Goal: Navigation & Orientation: Find specific page/section

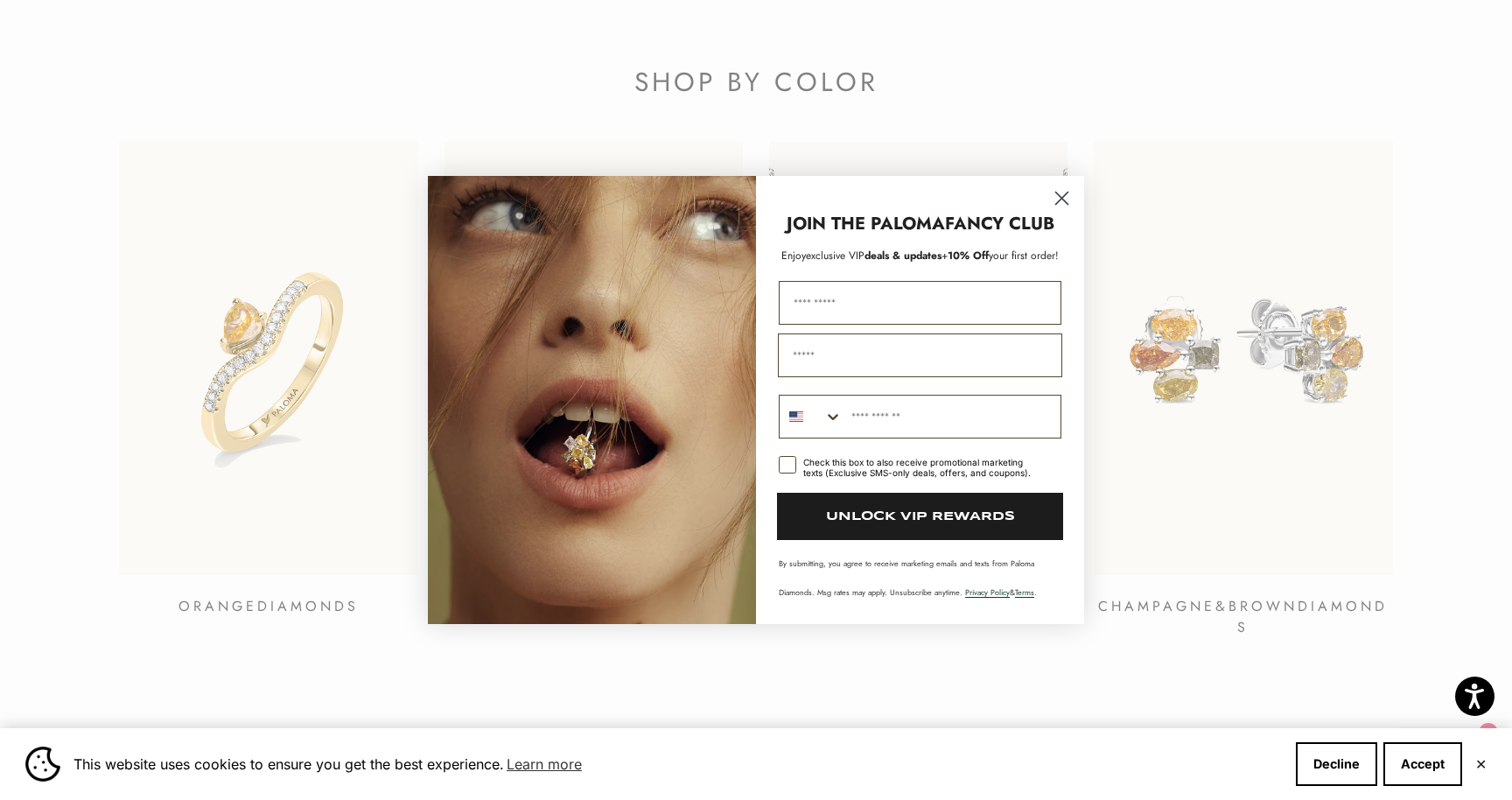
scroll to position [2526, 0]
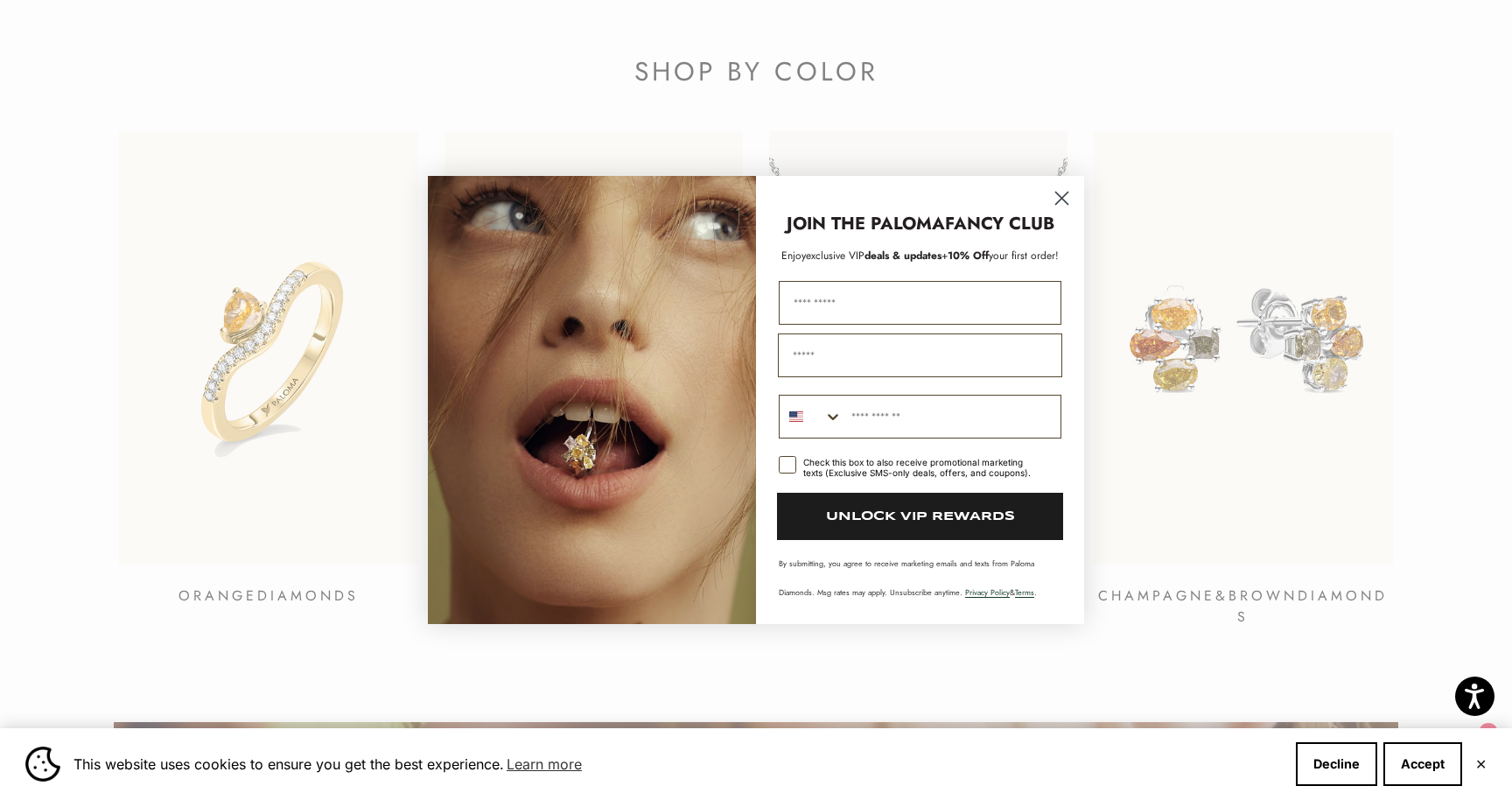
click at [1057, 193] on icon "Close dialog" at bounding box center [1062, 199] width 13 height 13
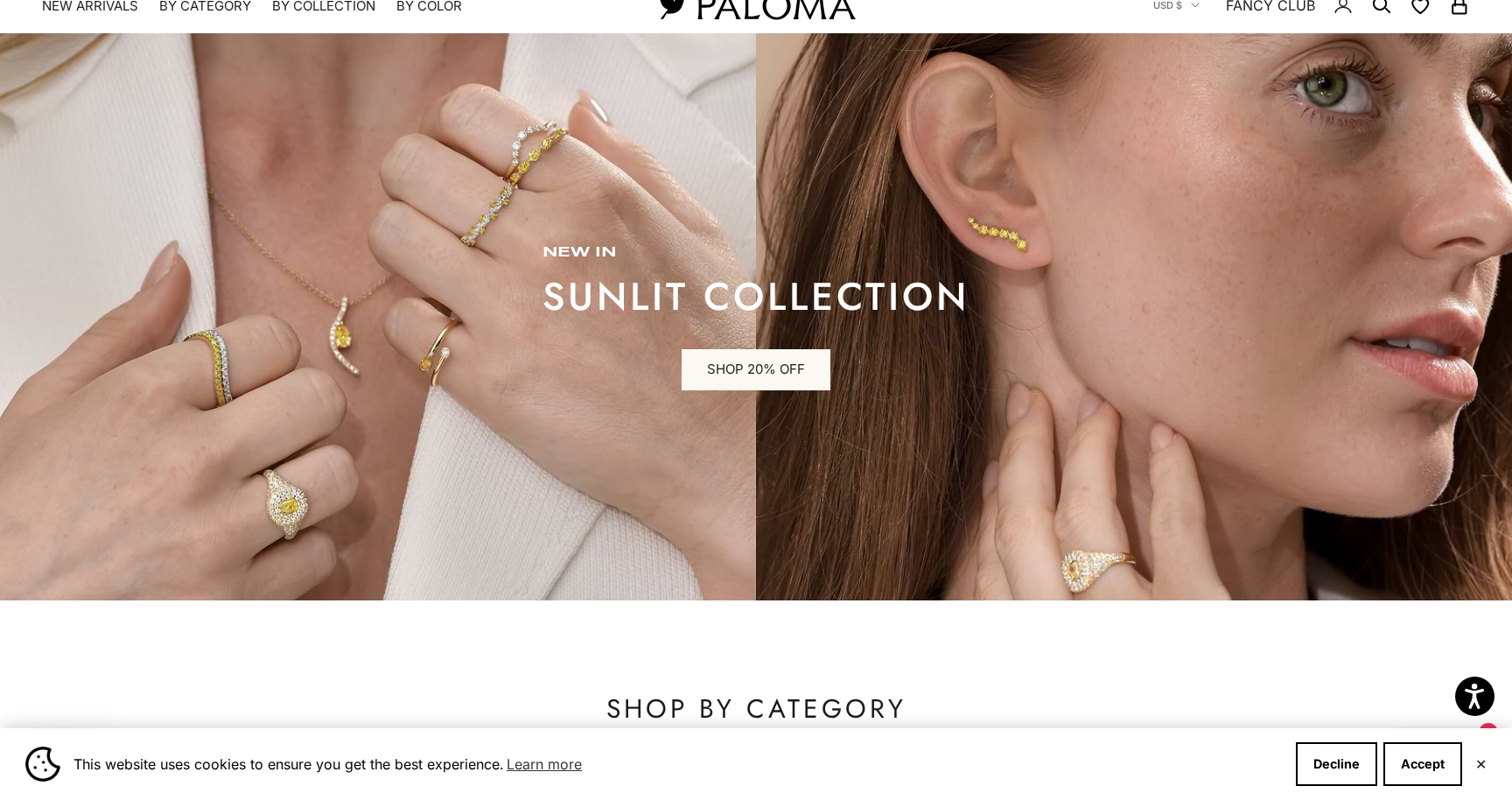
scroll to position [0, 0]
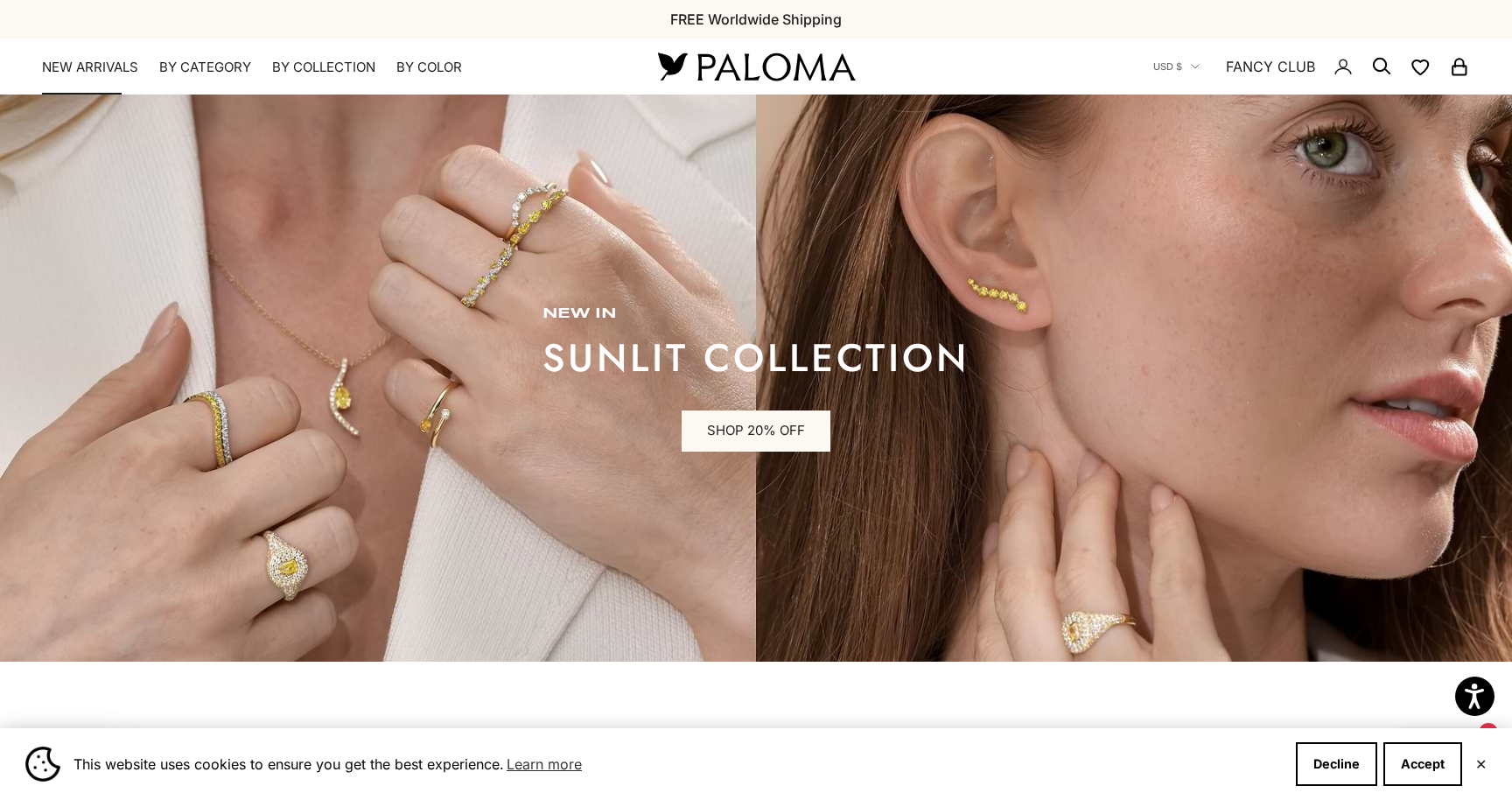
click at [73, 67] on link "NEW ARRIVALS" at bounding box center [90, 68] width 97 height 18
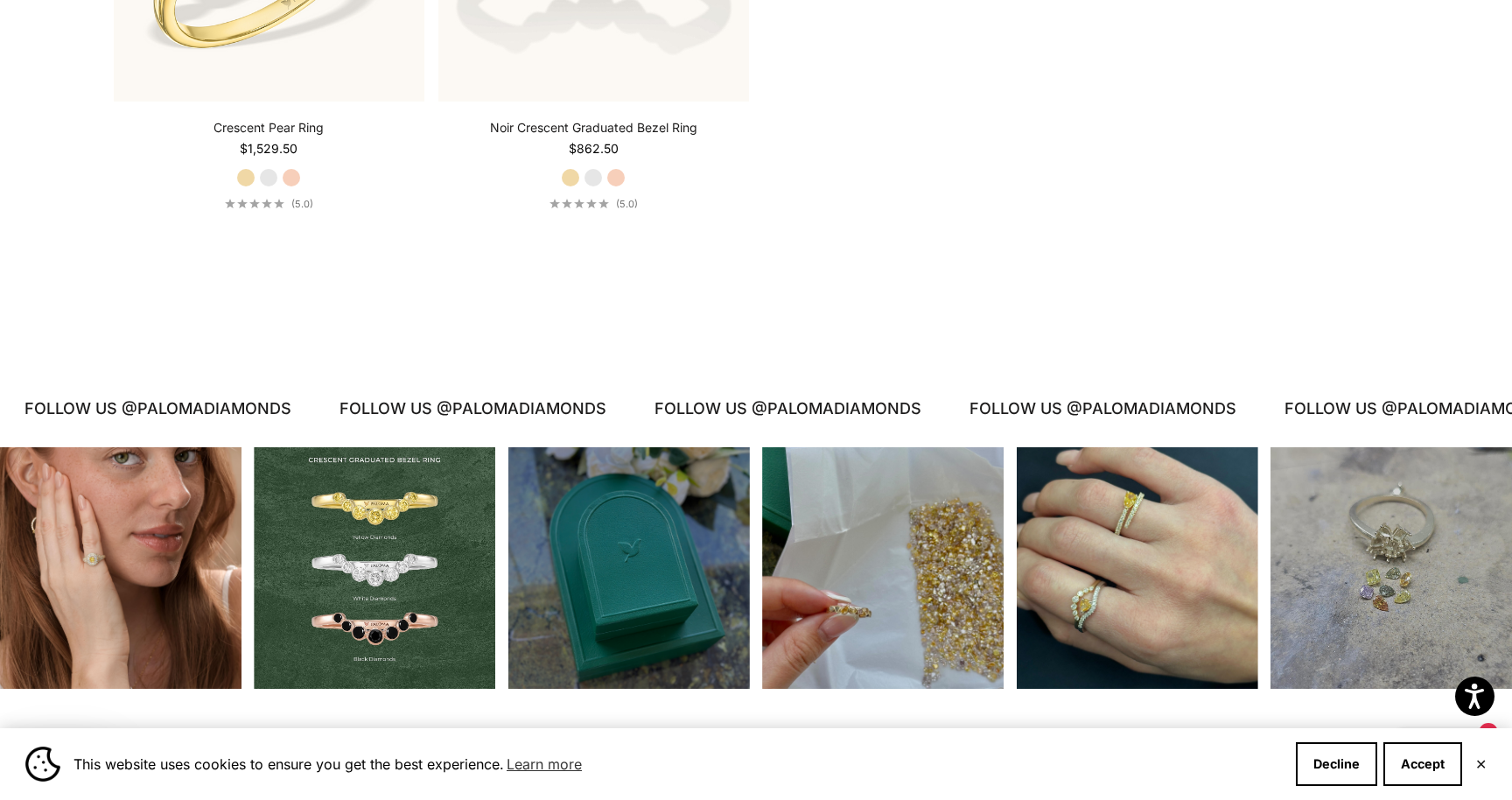
scroll to position [3864, 0]
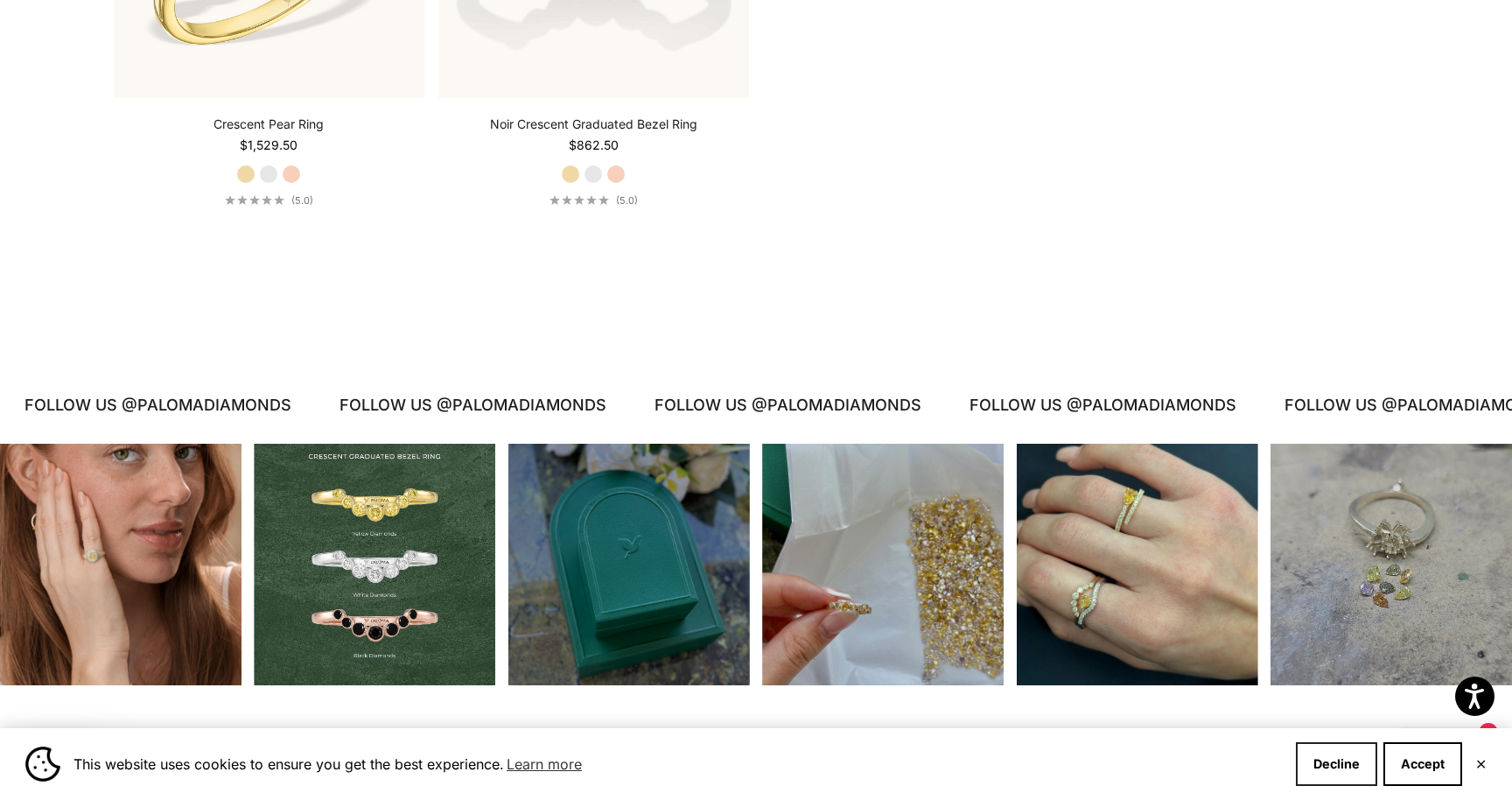
click at [1341, 756] on button "Decline" at bounding box center [1336, 763] width 81 height 44
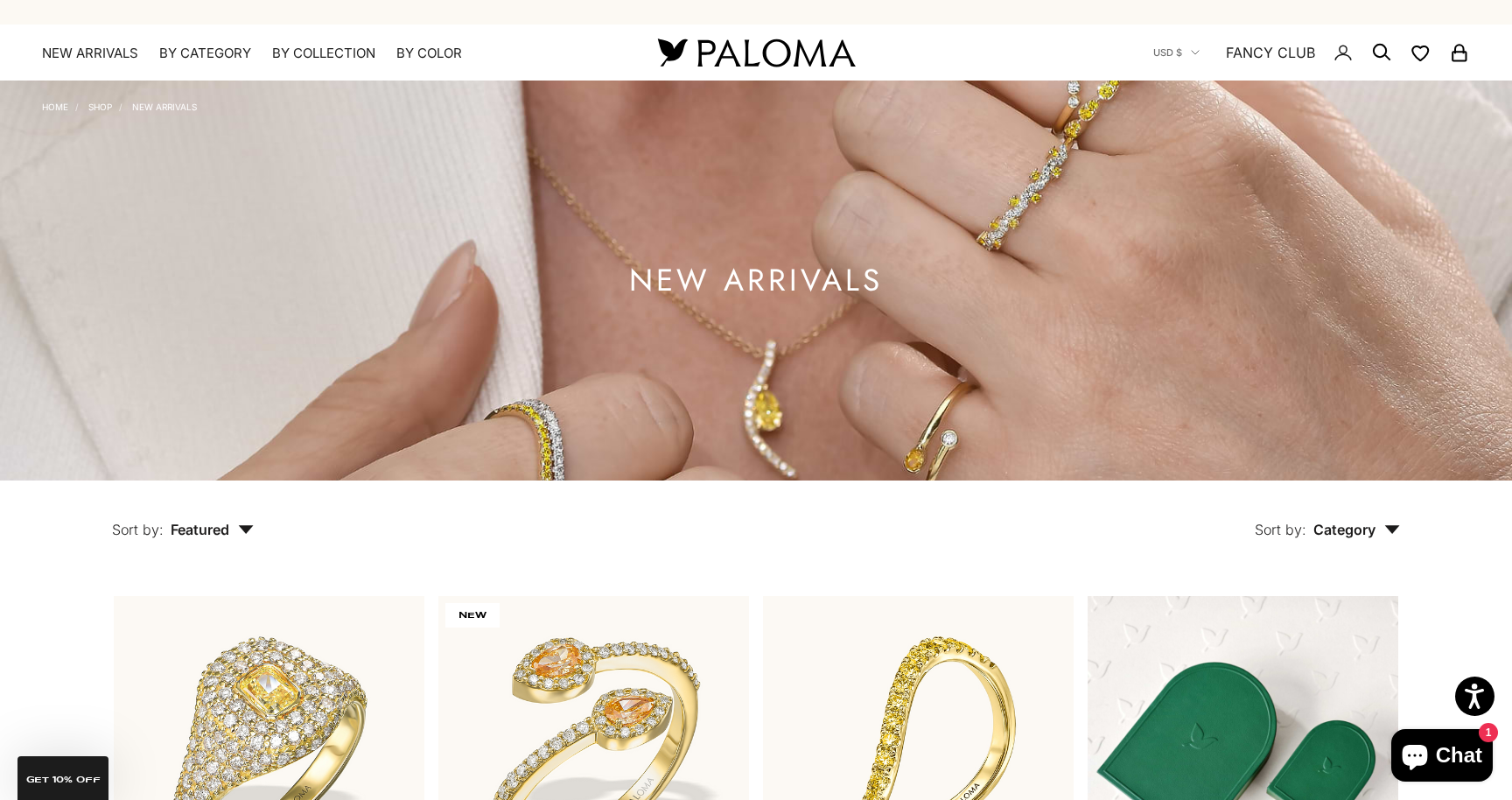
scroll to position [0, 0]
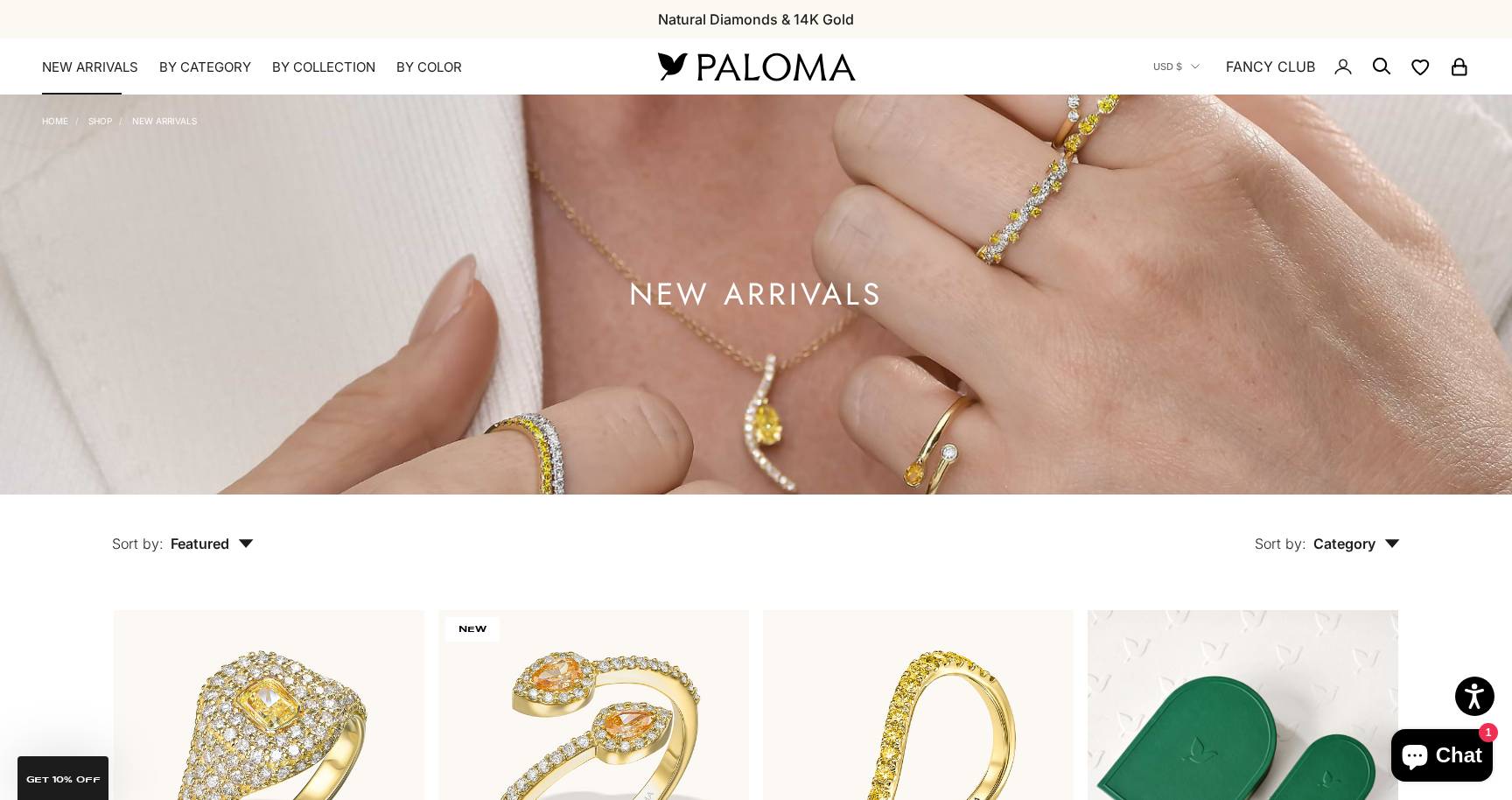
click at [64, 73] on link "NEW ARRIVALS" at bounding box center [90, 68] width 97 height 18
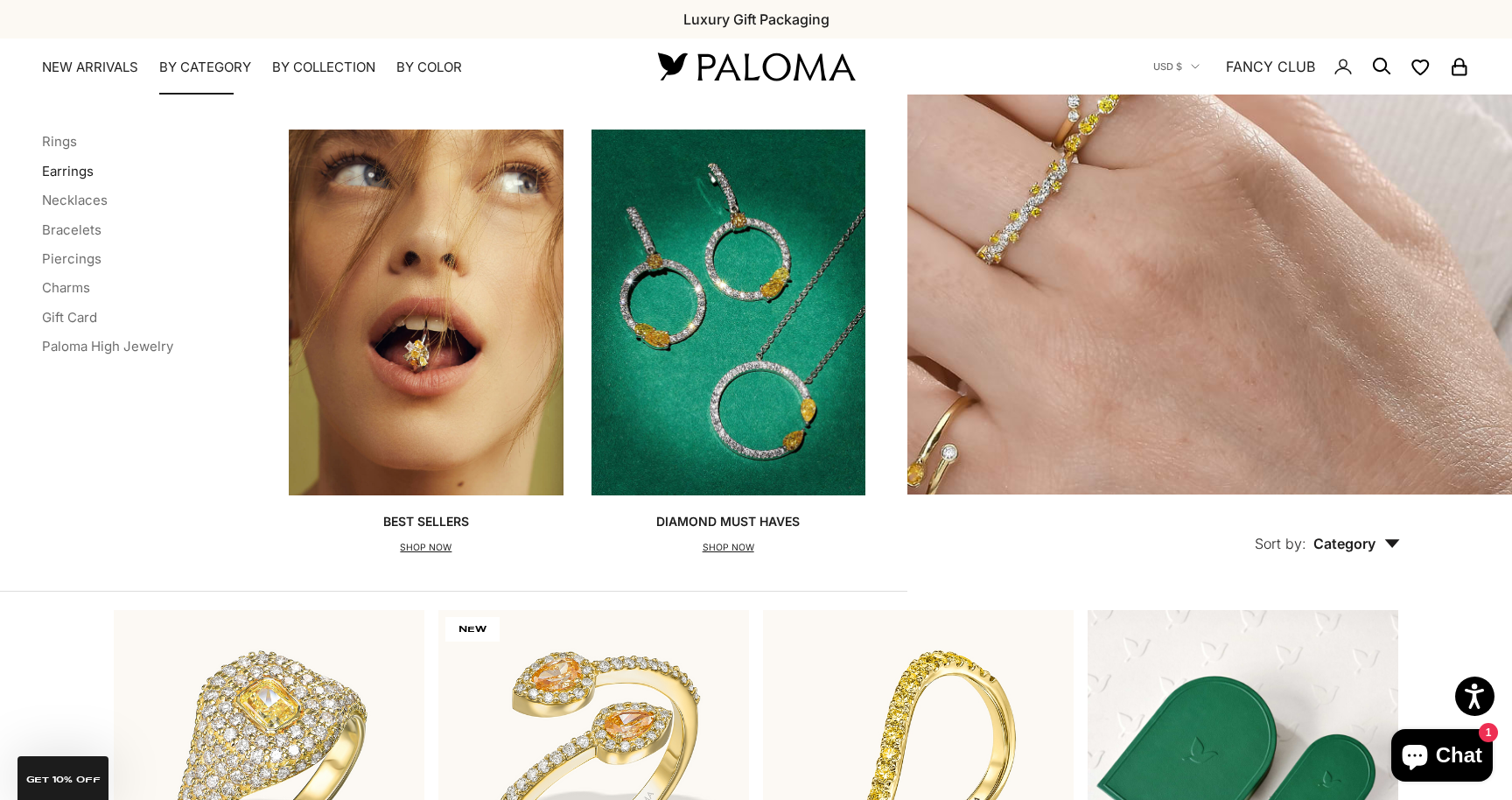
click at [67, 172] on link "Earrings" at bounding box center [68, 171] width 52 height 17
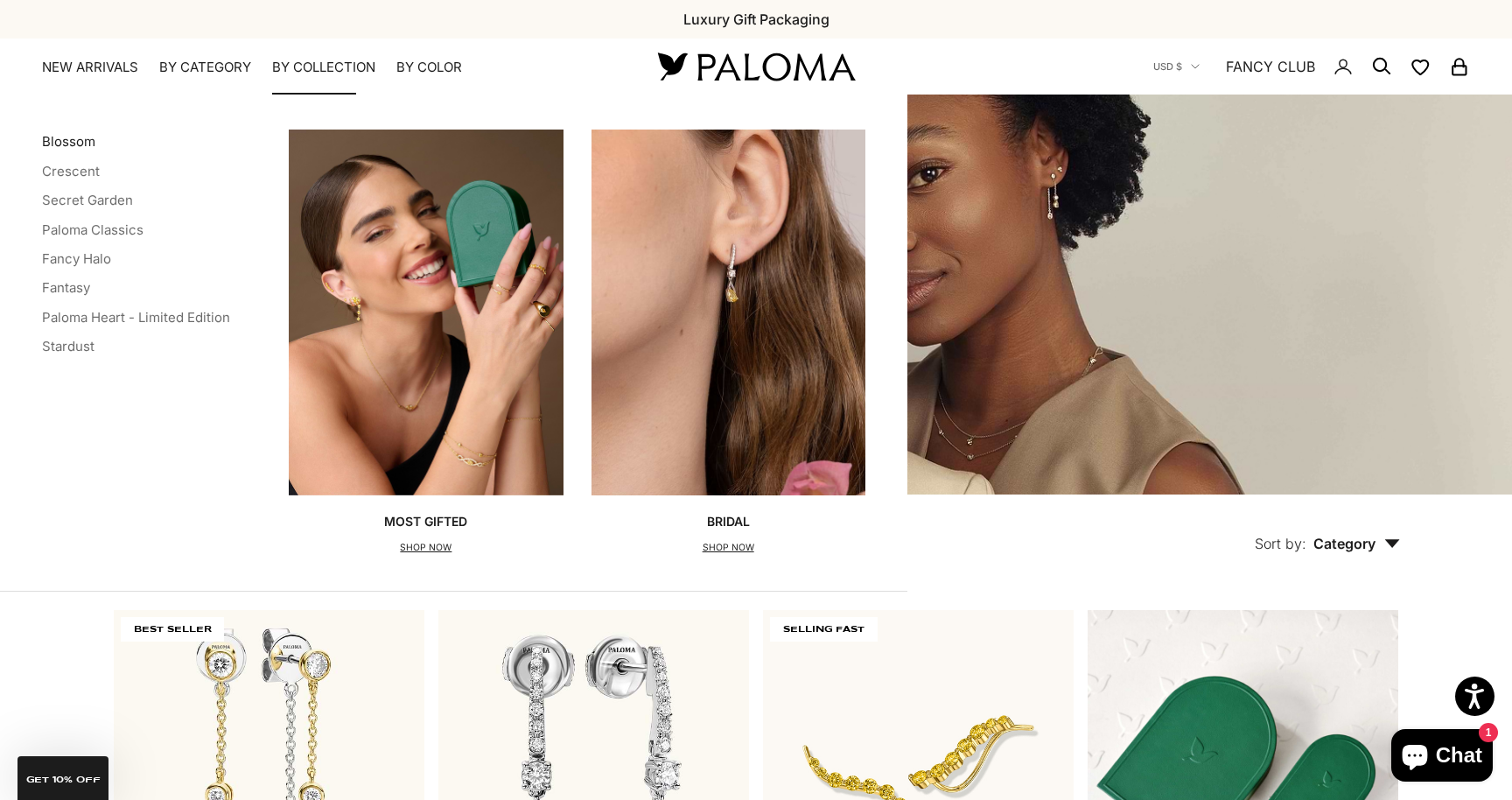
click at [64, 144] on link "Blossom" at bounding box center [69, 141] width 54 height 17
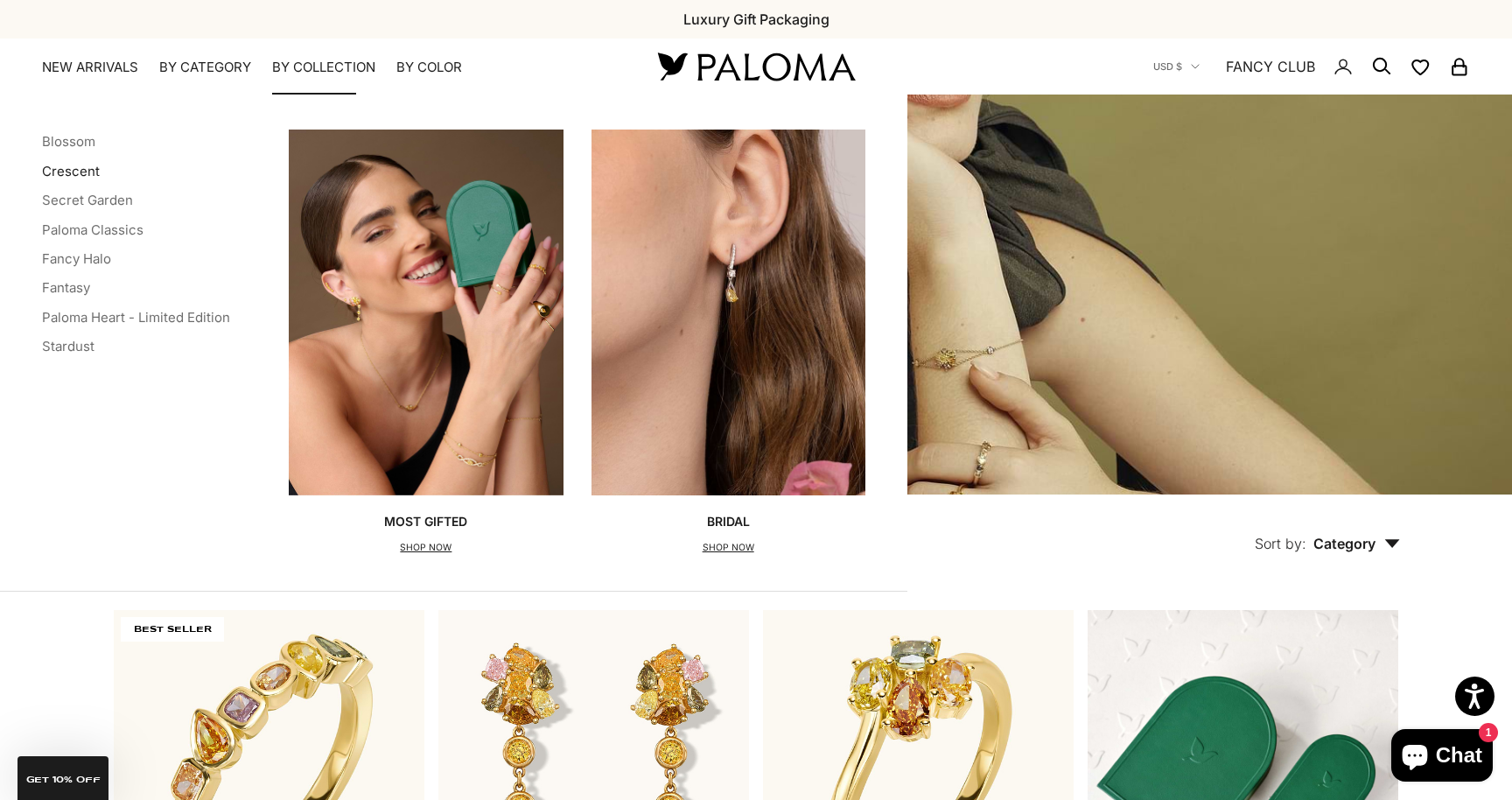
click at [83, 172] on link "Crescent" at bounding box center [71, 171] width 58 height 17
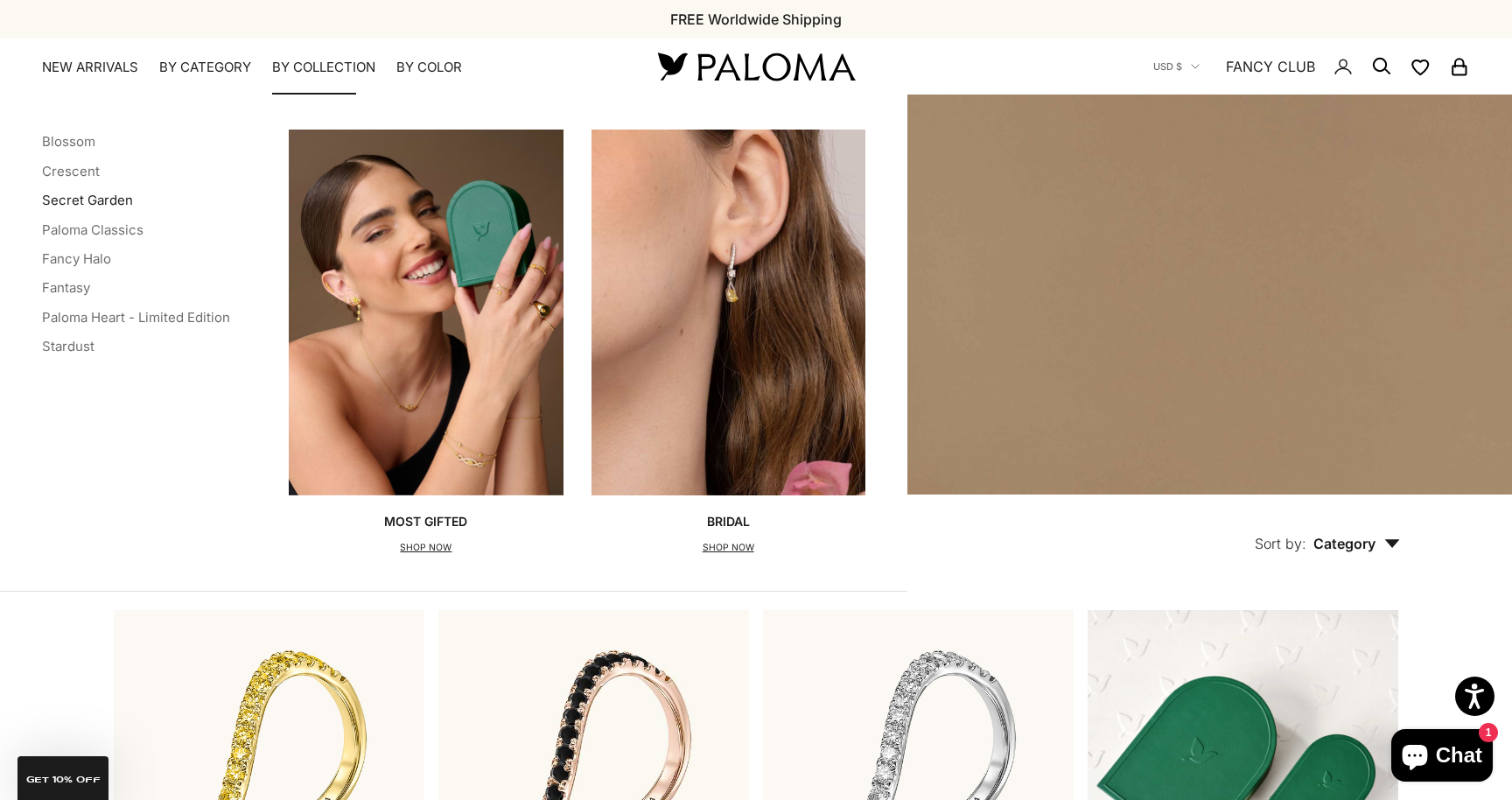
click at [70, 201] on link "Secret Garden" at bounding box center [88, 200] width 91 height 17
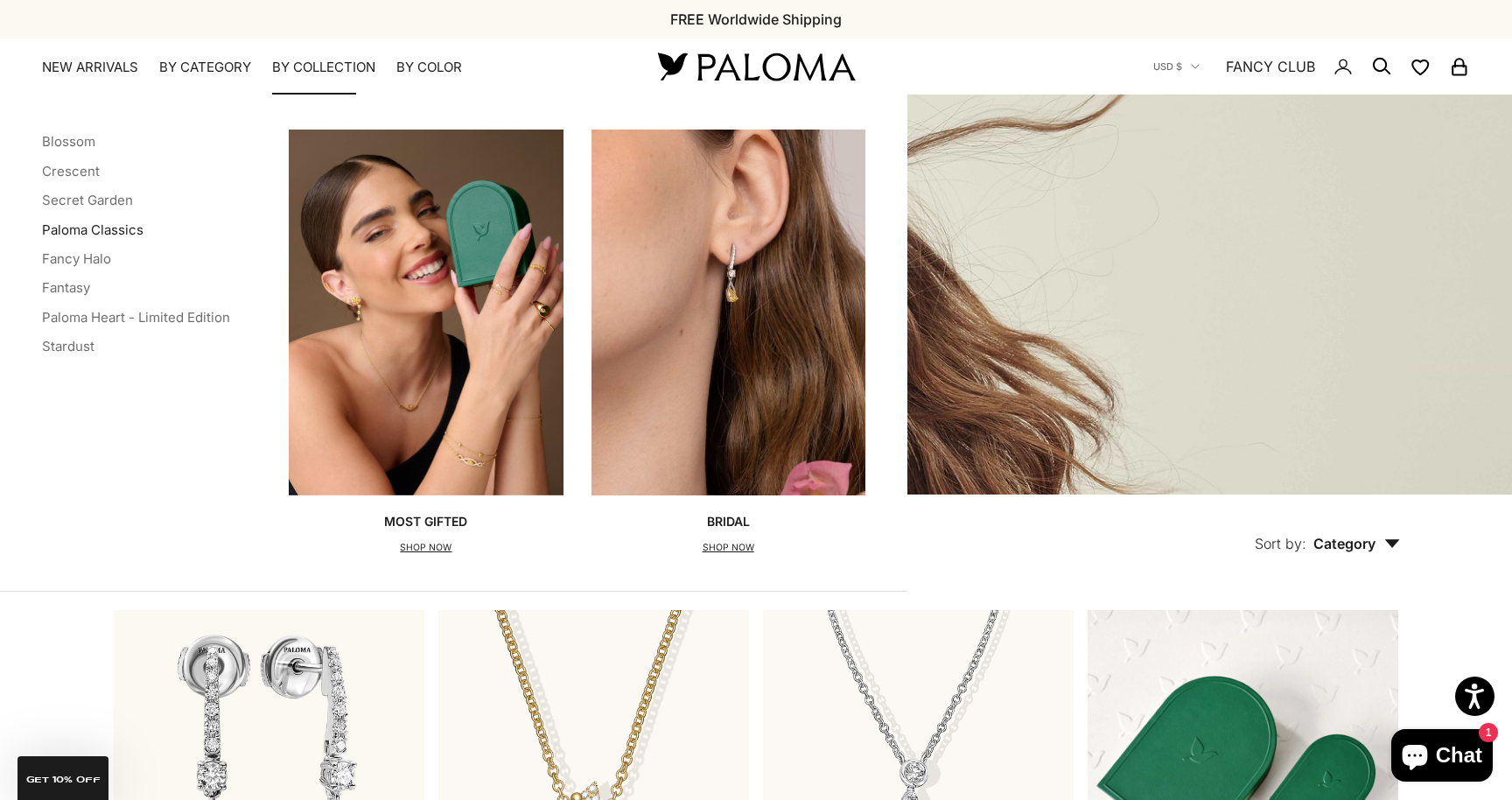
click at [89, 228] on link "Paloma Classics" at bounding box center [92, 229] width 101 height 17
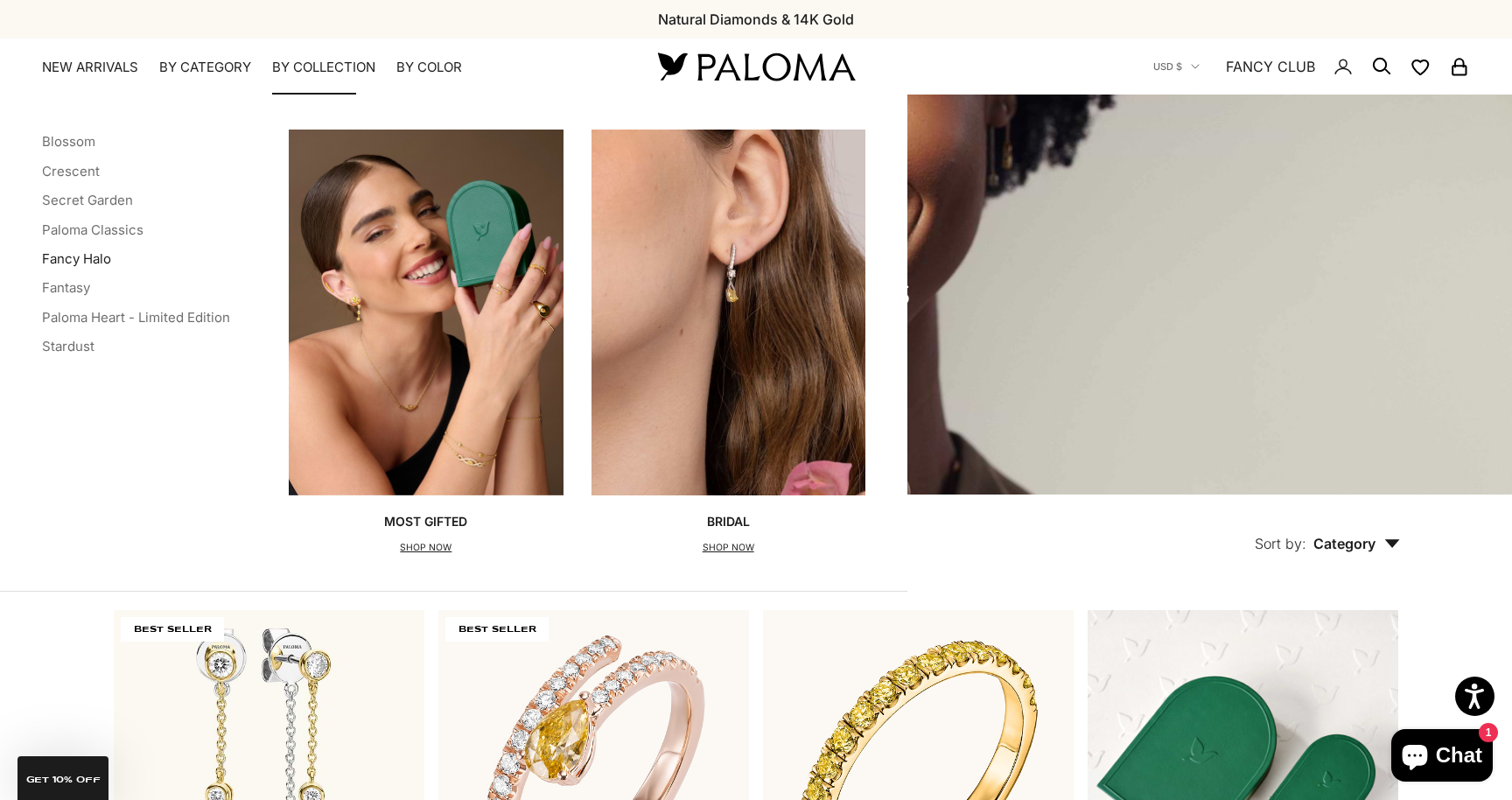
click at [78, 260] on link "Fancy Halo" at bounding box center [76, 259] width 69 height 17
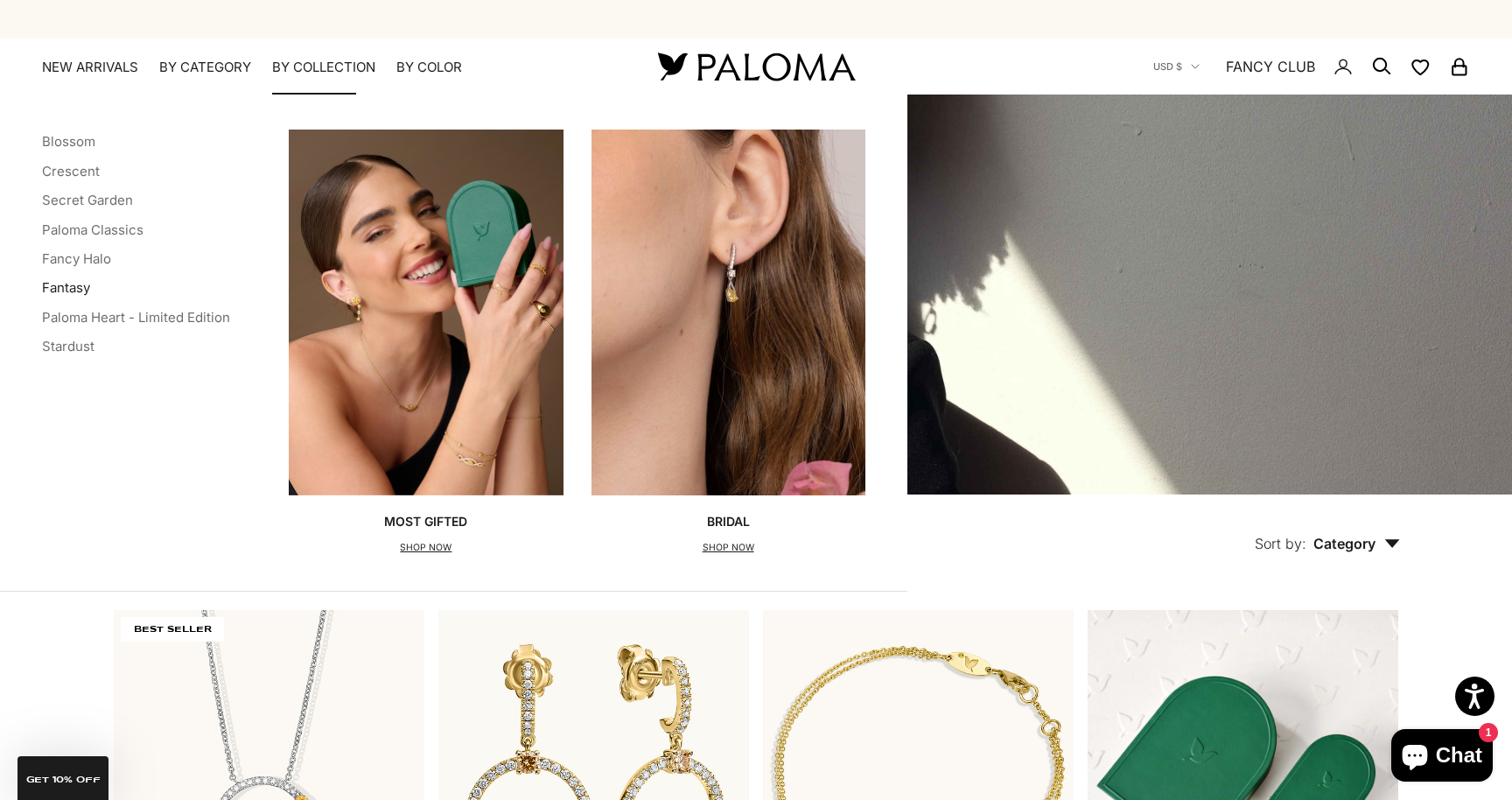
click at [59, 289] on link "Fantasy" at bounding box center [66, 287] width 48 height 17
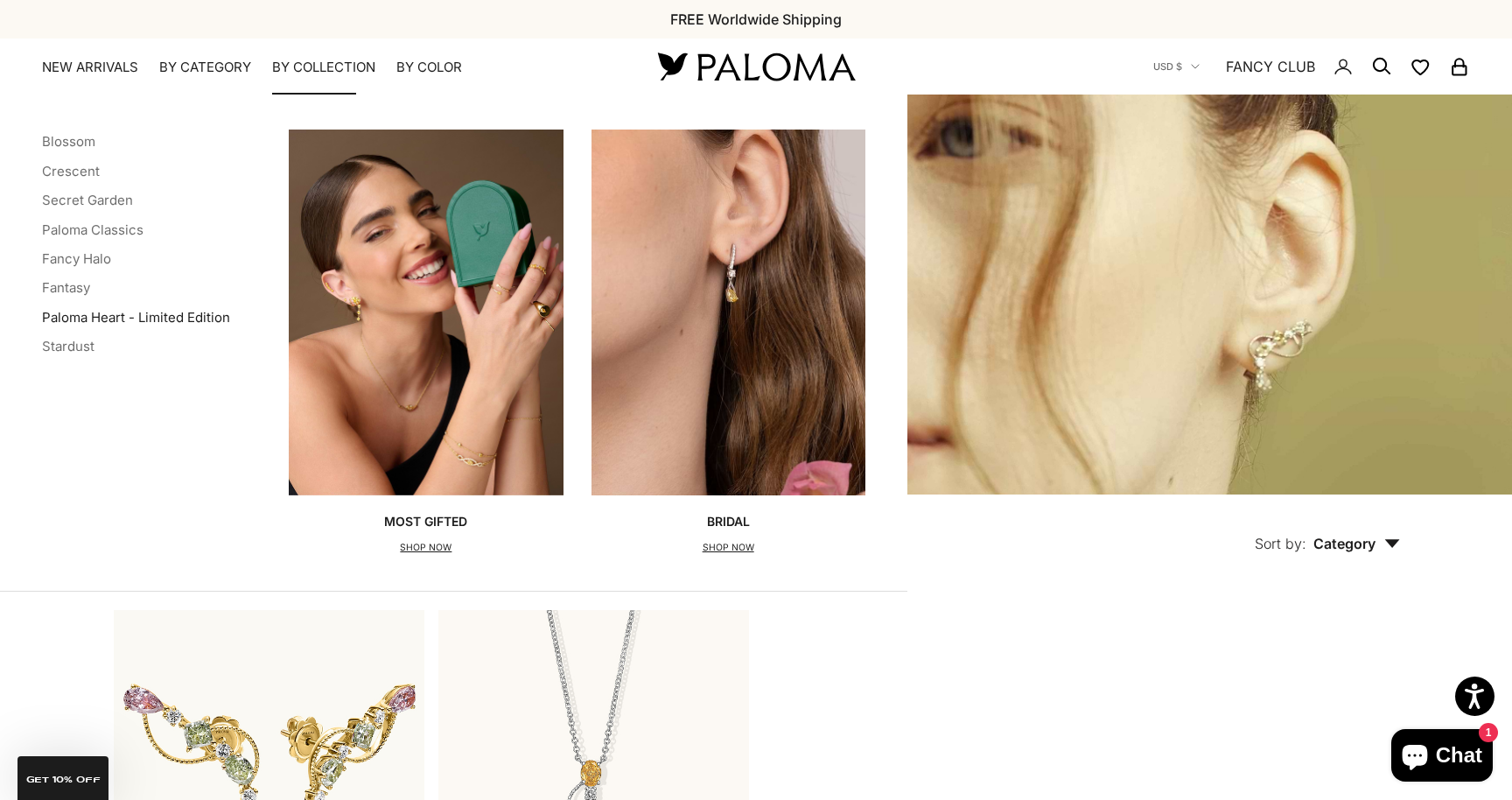
click at [76, 317] on link "Paloma Heart - Limited Edition" at bounding box center [136, 317] width 188 height 17
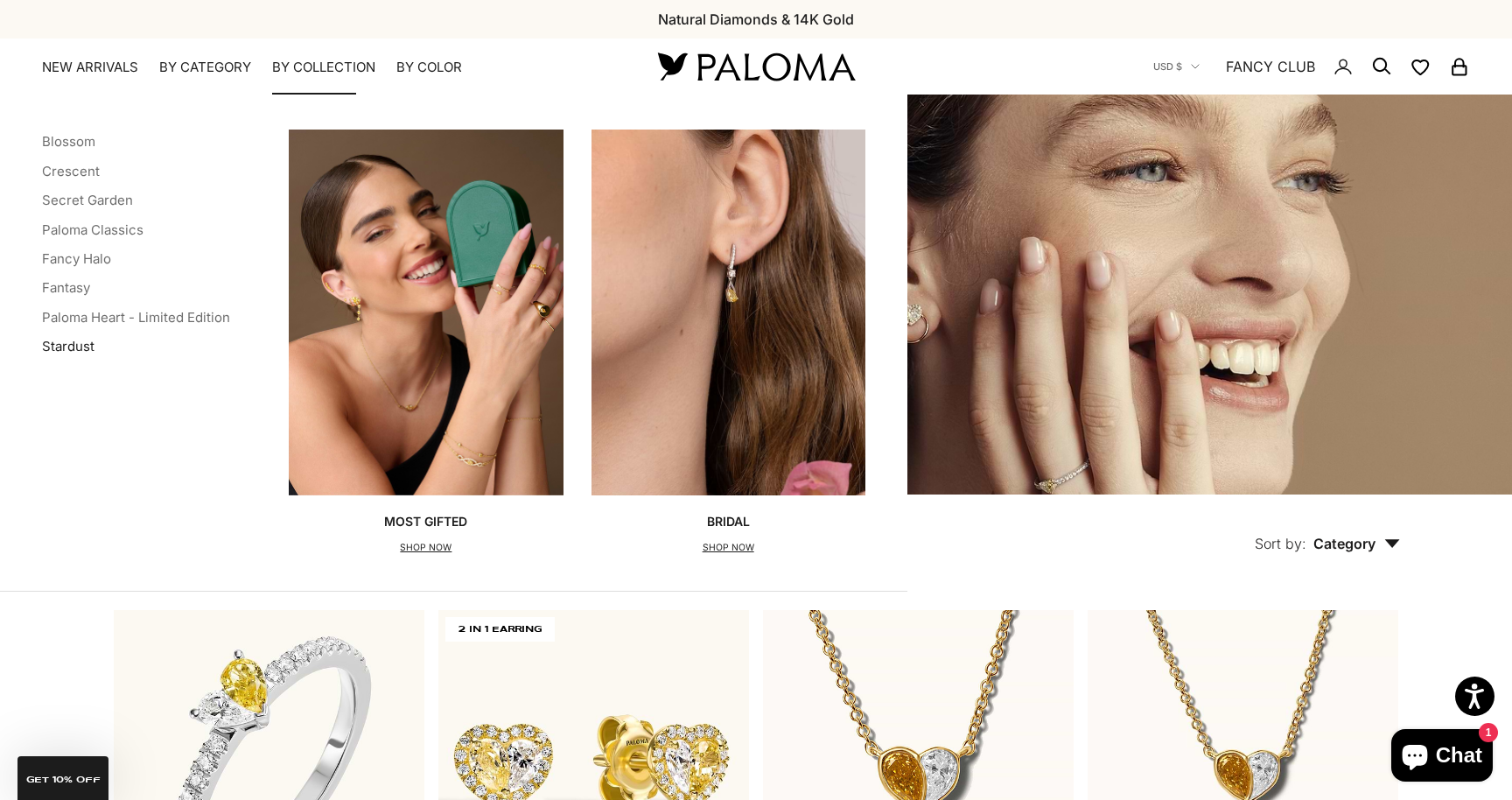
click at [63, 344] on link "Stardust" at bounding box center [68, 345] width 53 height 17
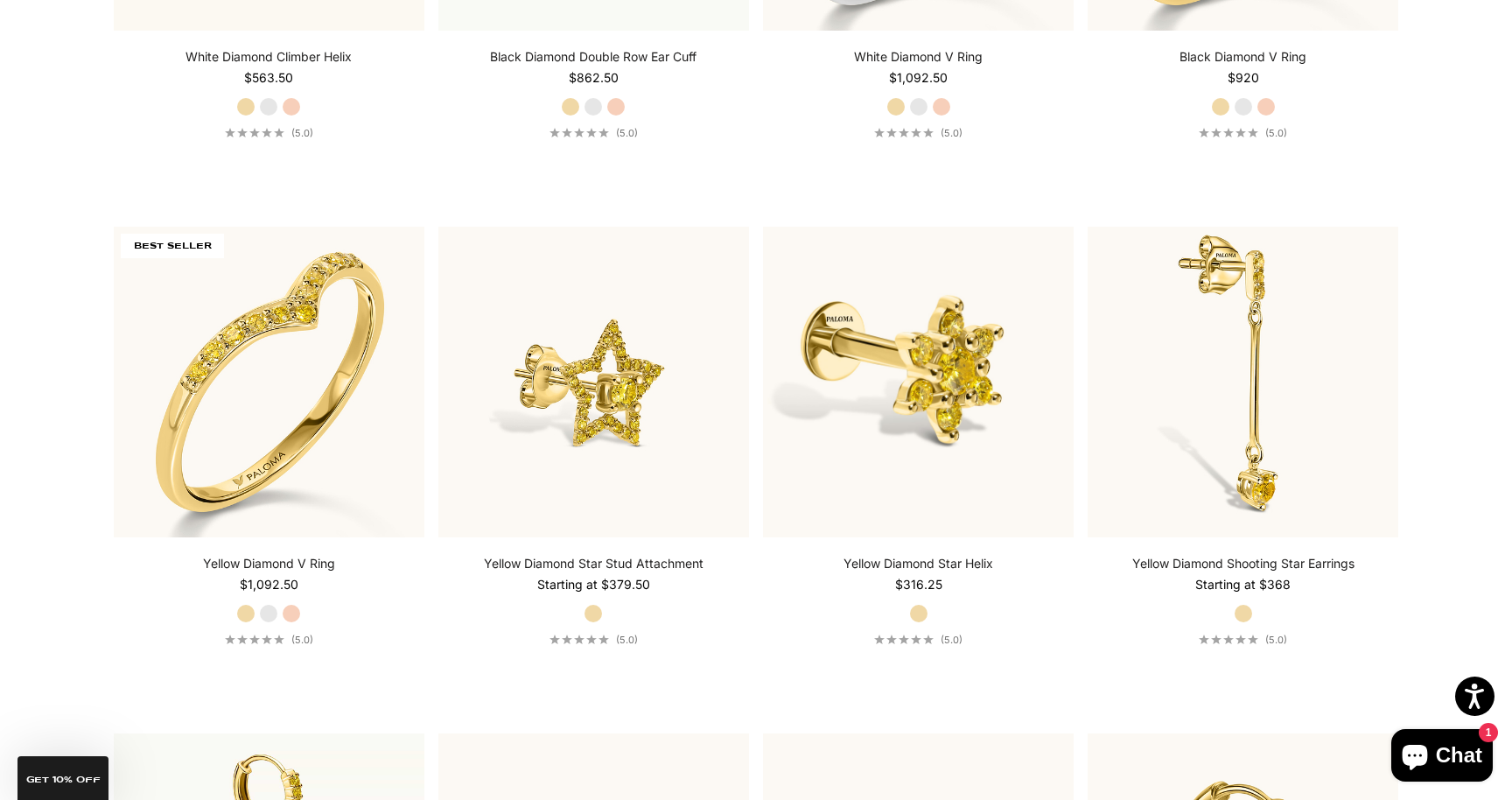
scroll to position [4292, 0]
